Goal: Information Seeking & Learning: Find contact information

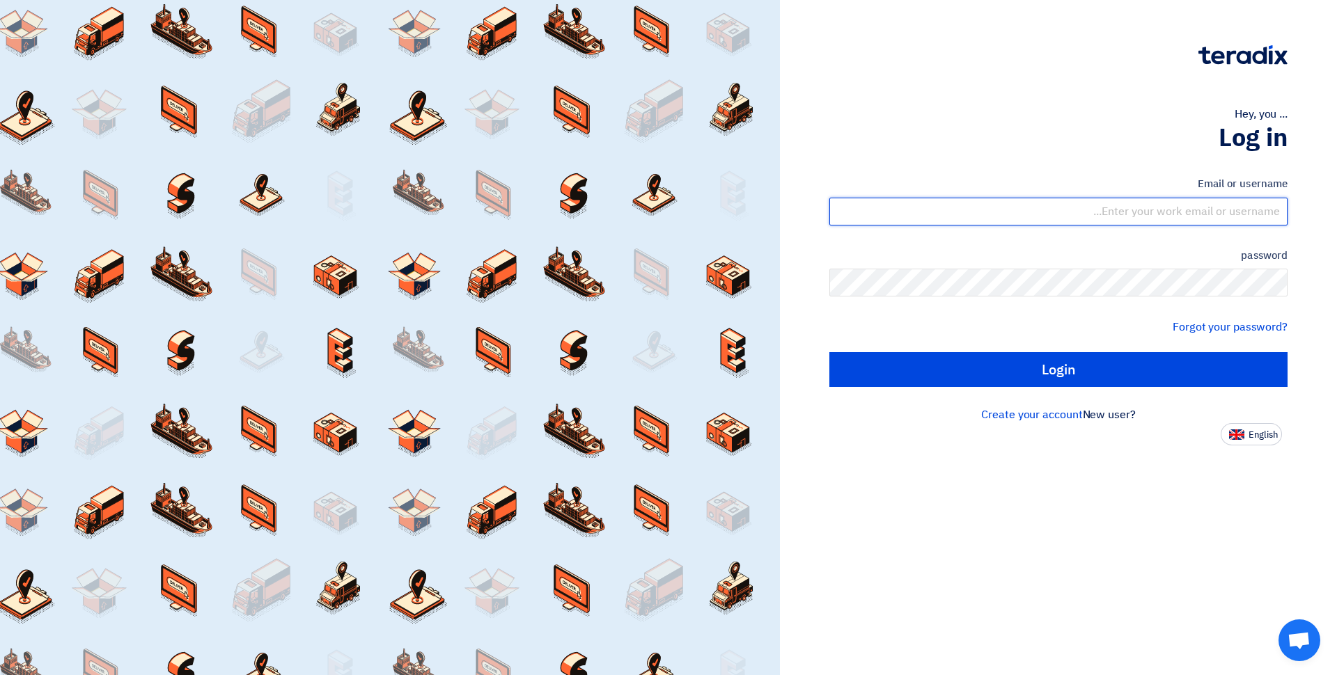
click at [1106, 215] on input "text" at bounding box center [1058, 212] width 458 height 28
type input "gmakram@chimiart.com"
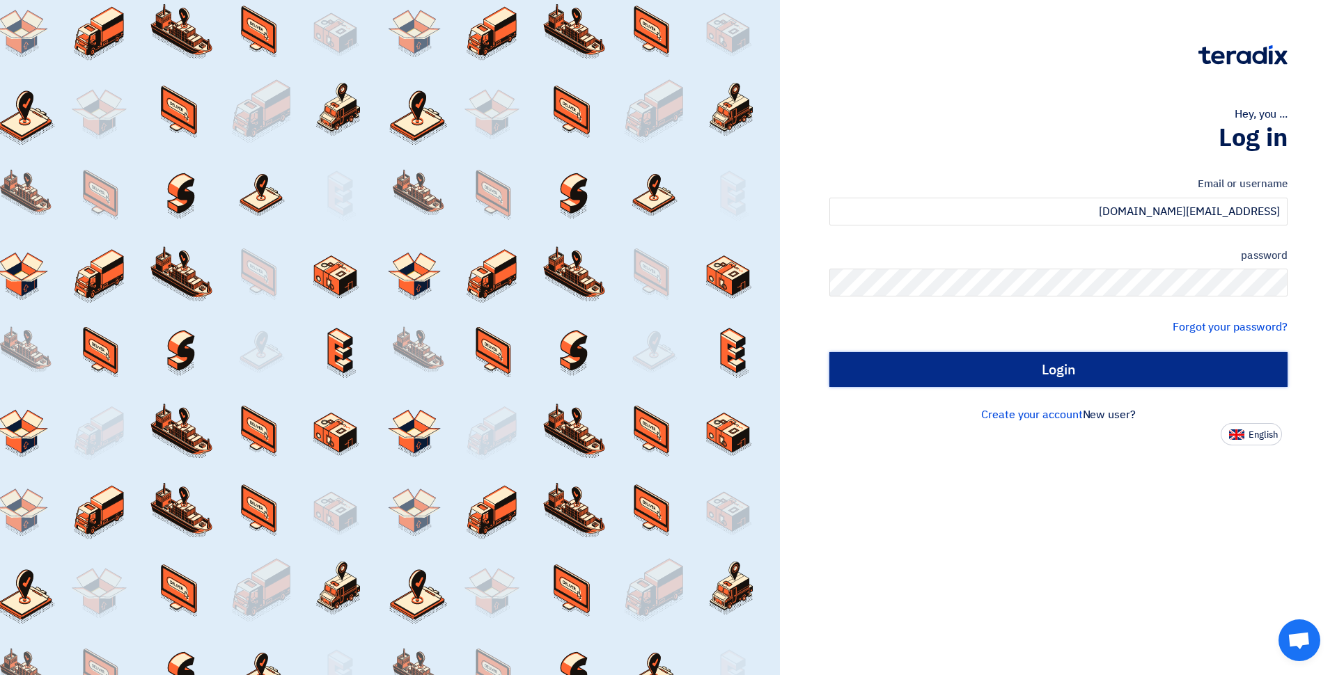
click at [1037, 377] on input "Login" at bounding box center [1058, 369] width 458 height 35
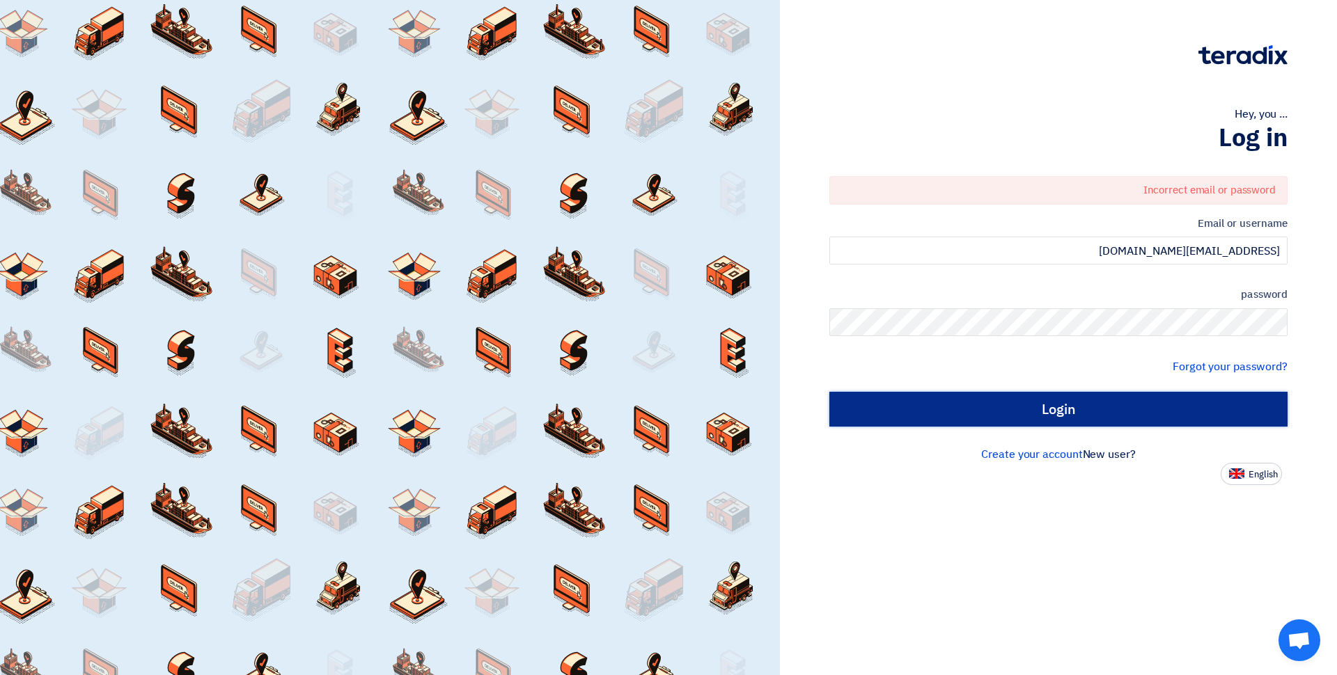
click at [1151, 420] on input "Login" at bounding box center [1058, 409] width 458 height 35
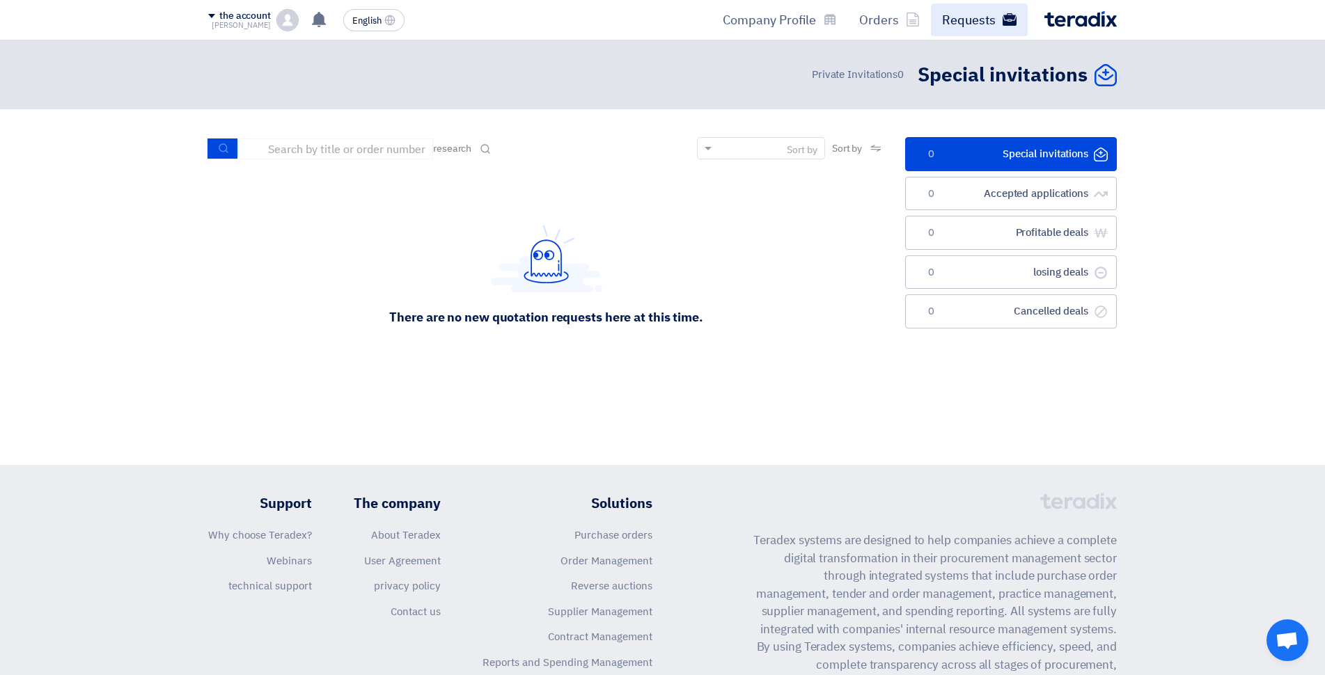
click at [963, 19] on font "Requests" at bounding box center [969, 19] width 54 height 19
click at [973, 17] on font "Requests" at bounding box center [969, 19] width 54 height 19
click at [1005, 21] on use at bounding box center [1010, 19] width 14 height 13
click at [715, 146] on div "Sort by" at bounding box center [769, 148] width 109 height 17
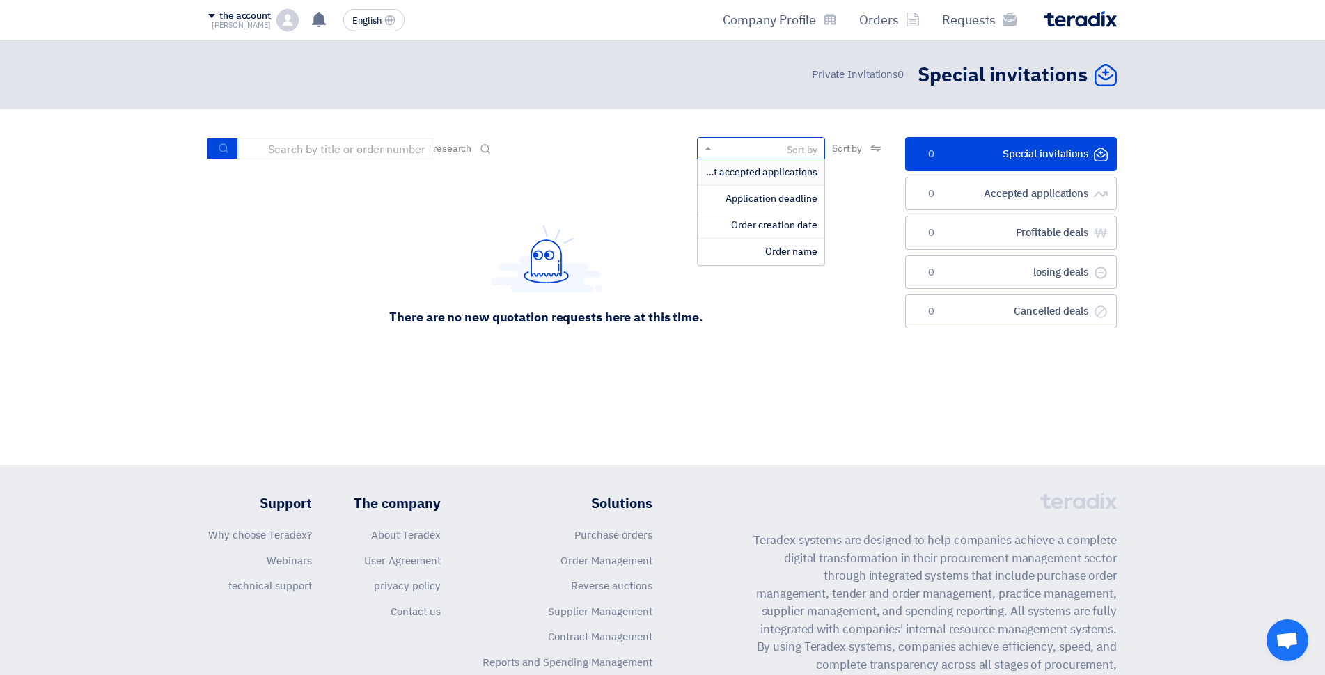
click at [721, 173] on font "Latest accepted applications" at bounding box center [753, 172] width 128 height 15
click at [725, 144] on font "Latest accepted applications" at bounding box center [753, 150] width 128 height 15
click at [734, 197] on font "Application deadline" at bounding box center [771, 198] width 92 height 15
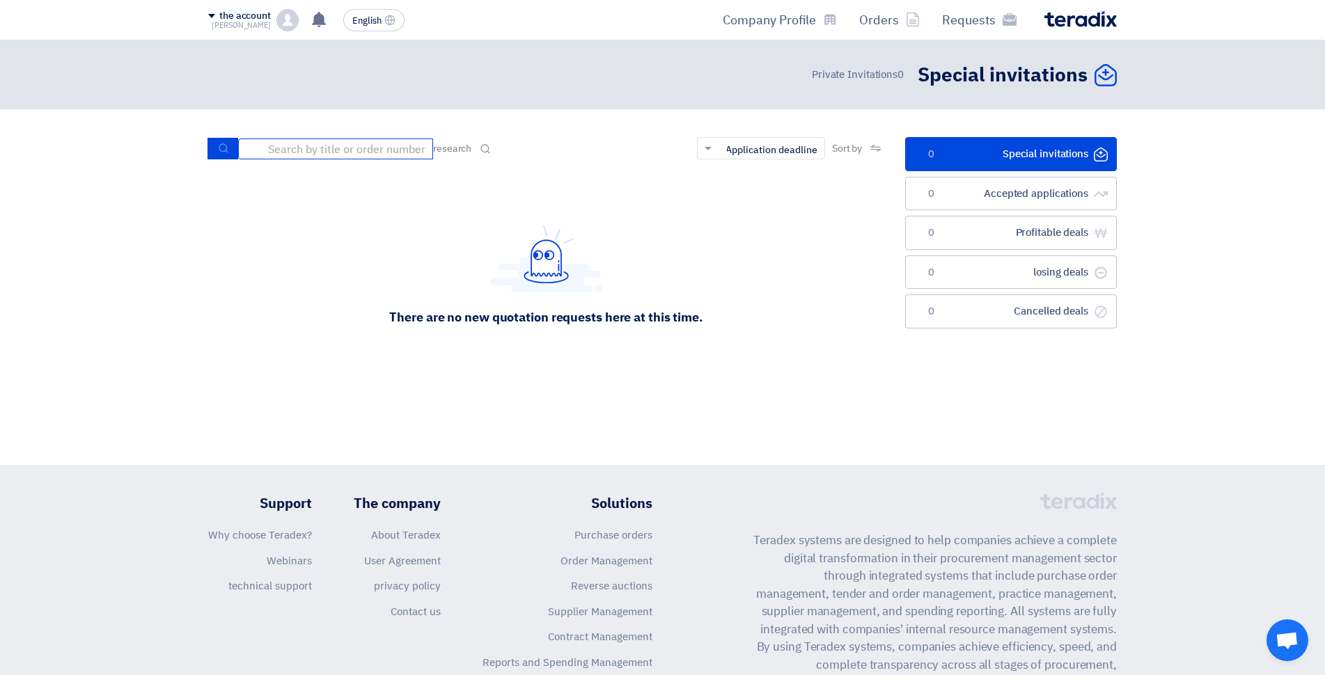
click at [309, 152] on input at bounding box center [335, 149] width 195 height 21
paste input "NaCl PR #10007808"
type input "NaCl PR #10007808"
click at [228, 143] on icon "submit" at bounding box center [223, 148] width 11 height 11
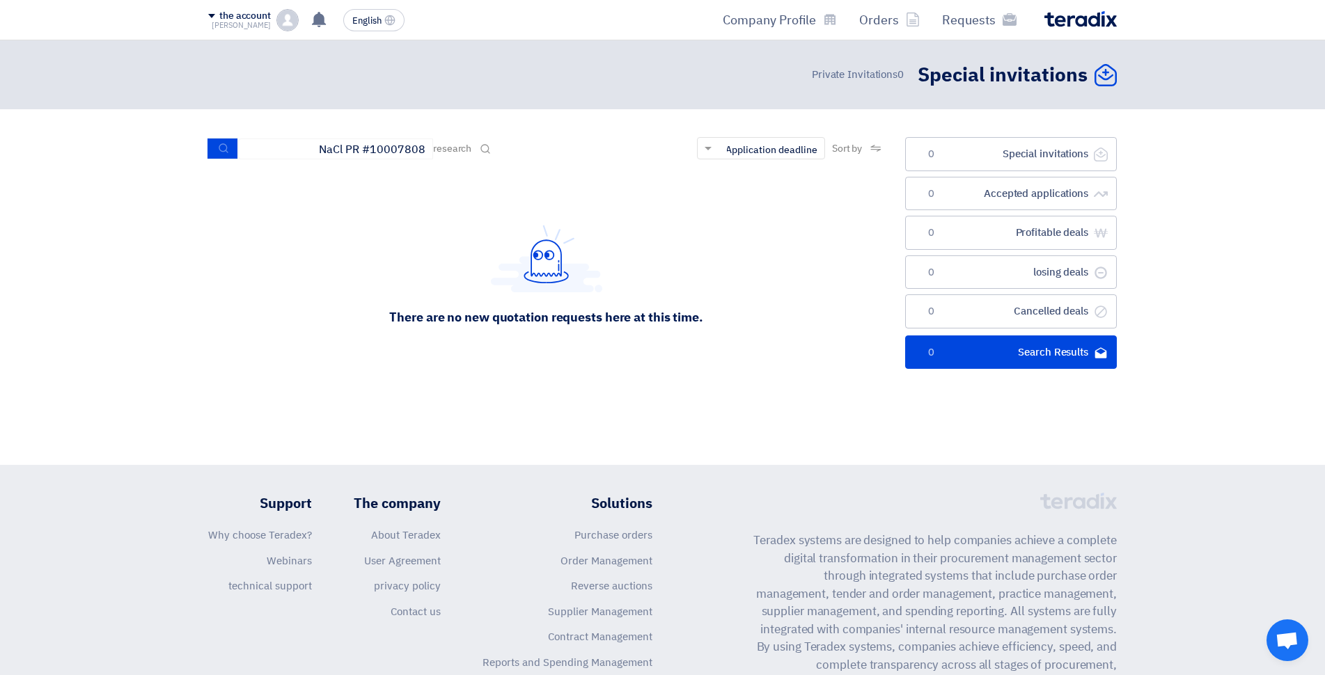
click at [811, 432] on div "الدعوات الخاصة Special invitations 0 Private Invitations" at bounding box center [662, 252] width 1325 height 425
click at [965, 17] on font "Requests" at bounding box center [969, 19] width 54 height 19
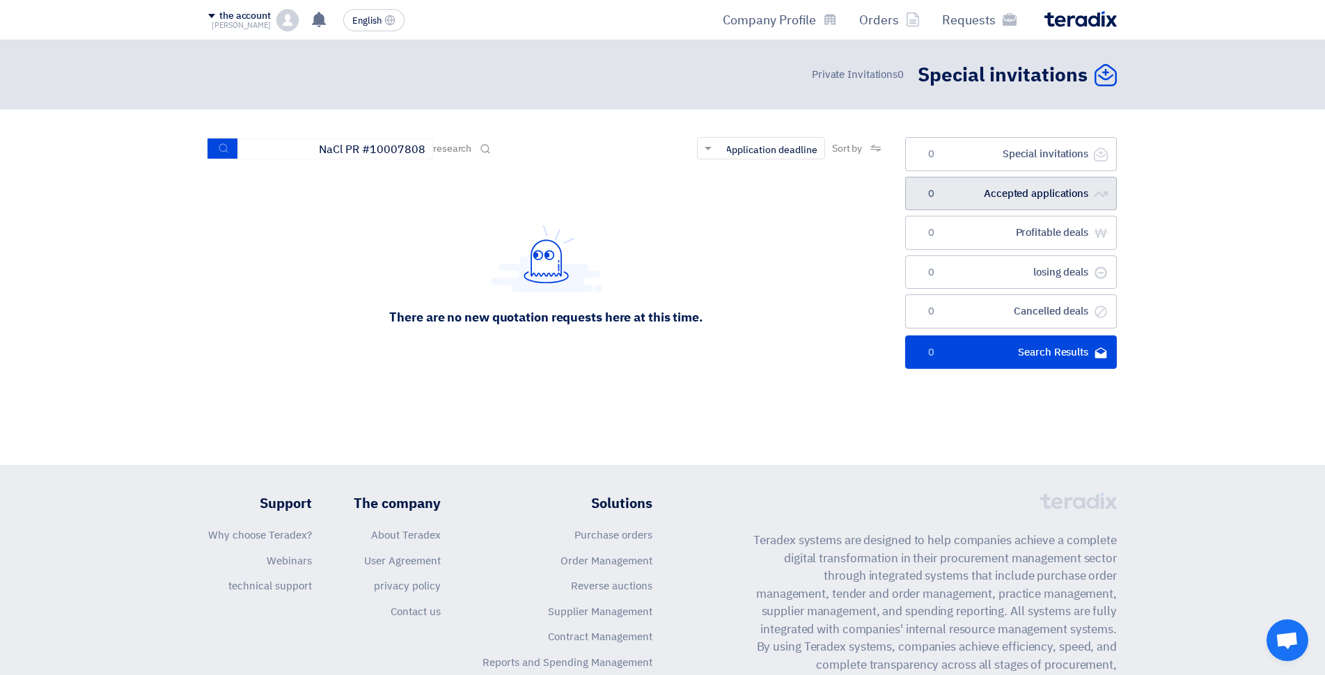
click at [1004, 201] on link "الطلبات المقبولة Accepted applications 0" at bounding box center [1011, 194] width 212 height 34
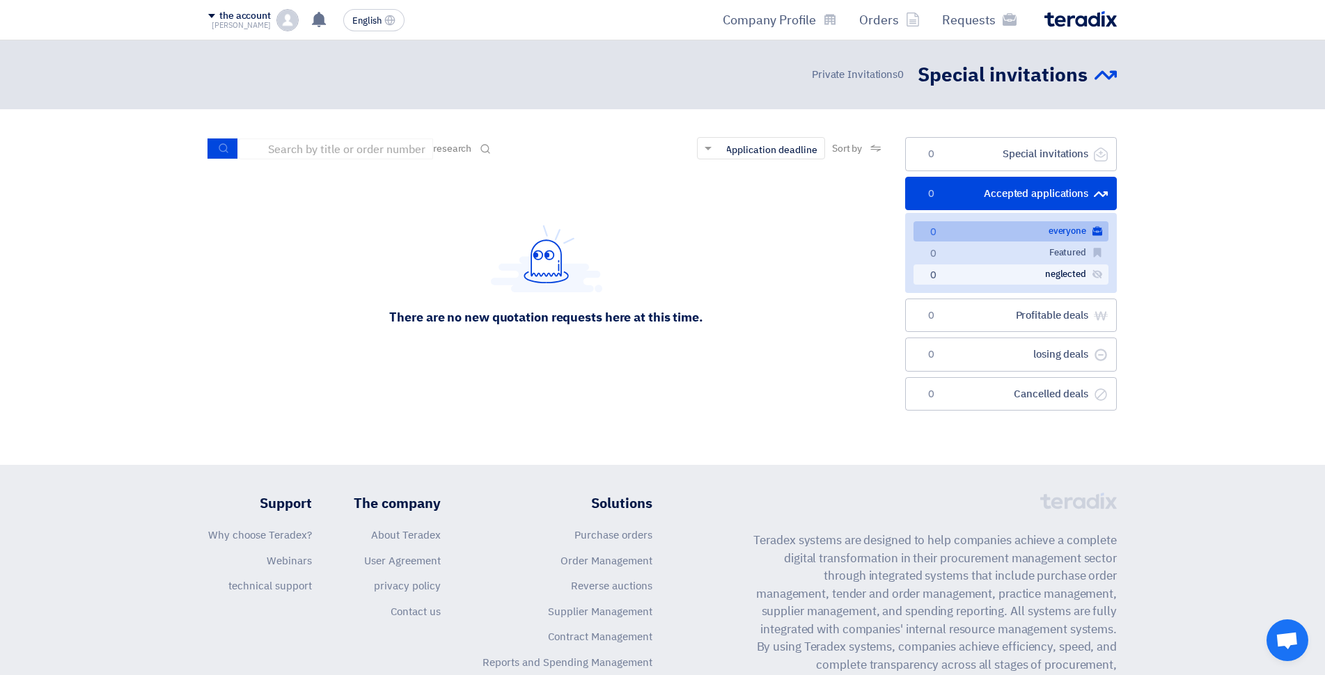
click at [1019, 273] on link "المهملة neglected 0" at bounding box center [1010, 275] width 195 height 20
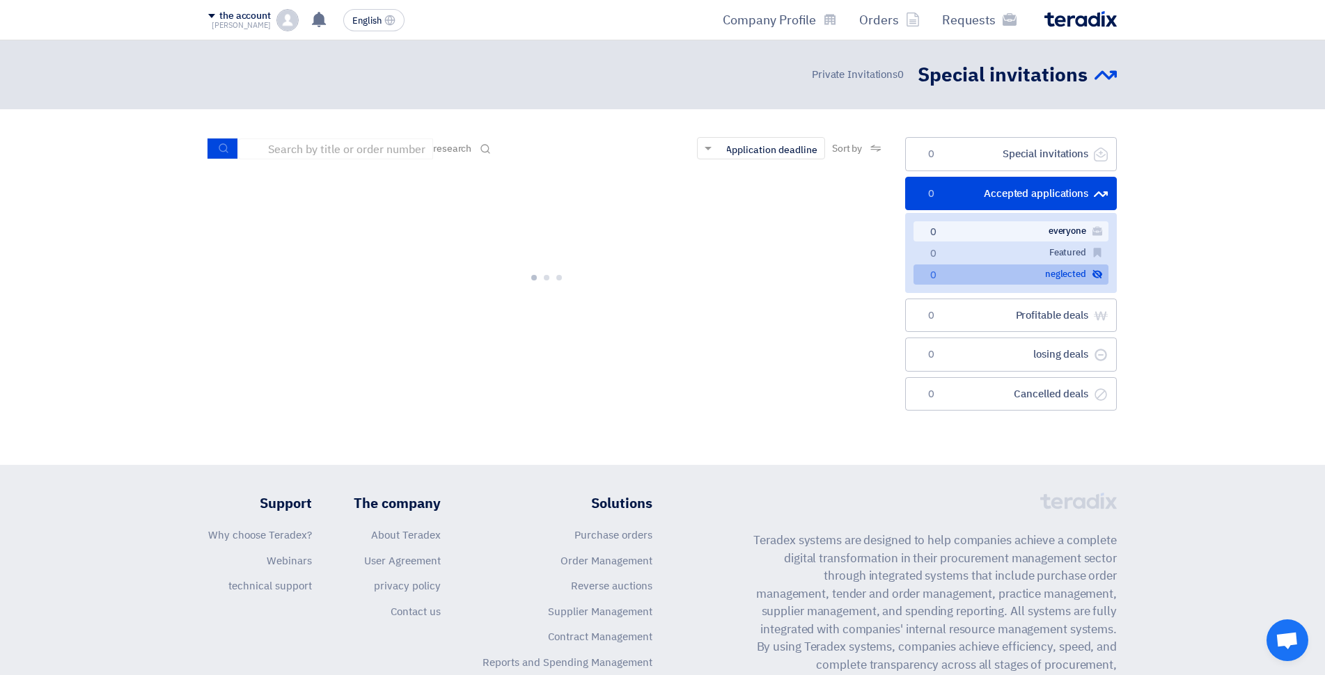
click at [1025, 233] on link "الكل everyone 0" at bounding box center [1010, 231] width 195 height 20
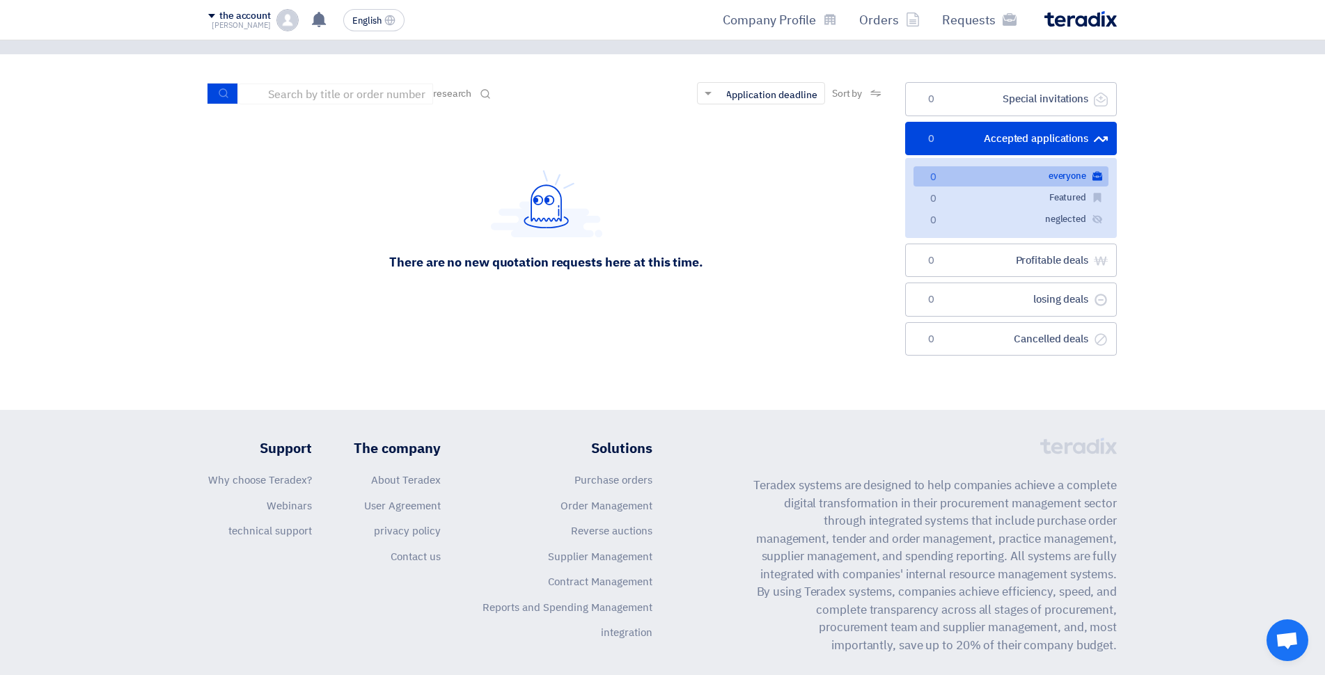
scroll to position [70, 0]
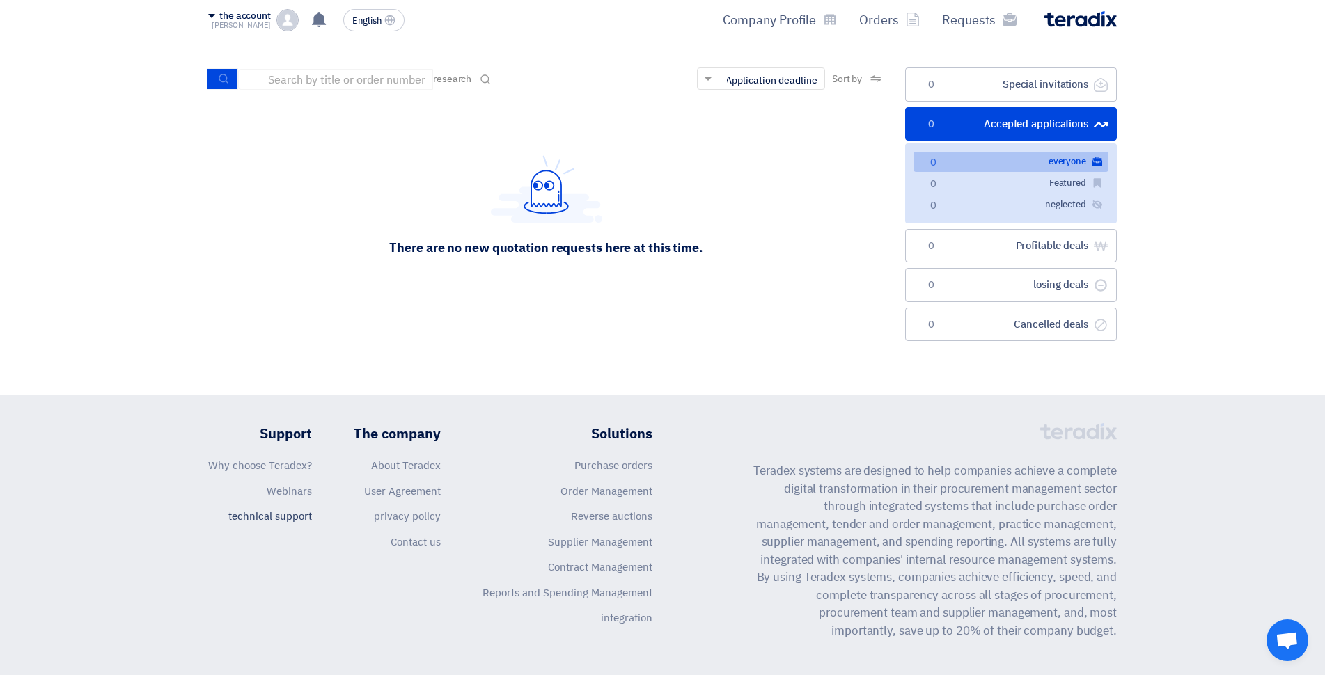
click at [290, 517] on font "technical support" at bounding box center [270, 516] width 84 height 15
